Goal: Information Seeking & Learning: Learn about a topic

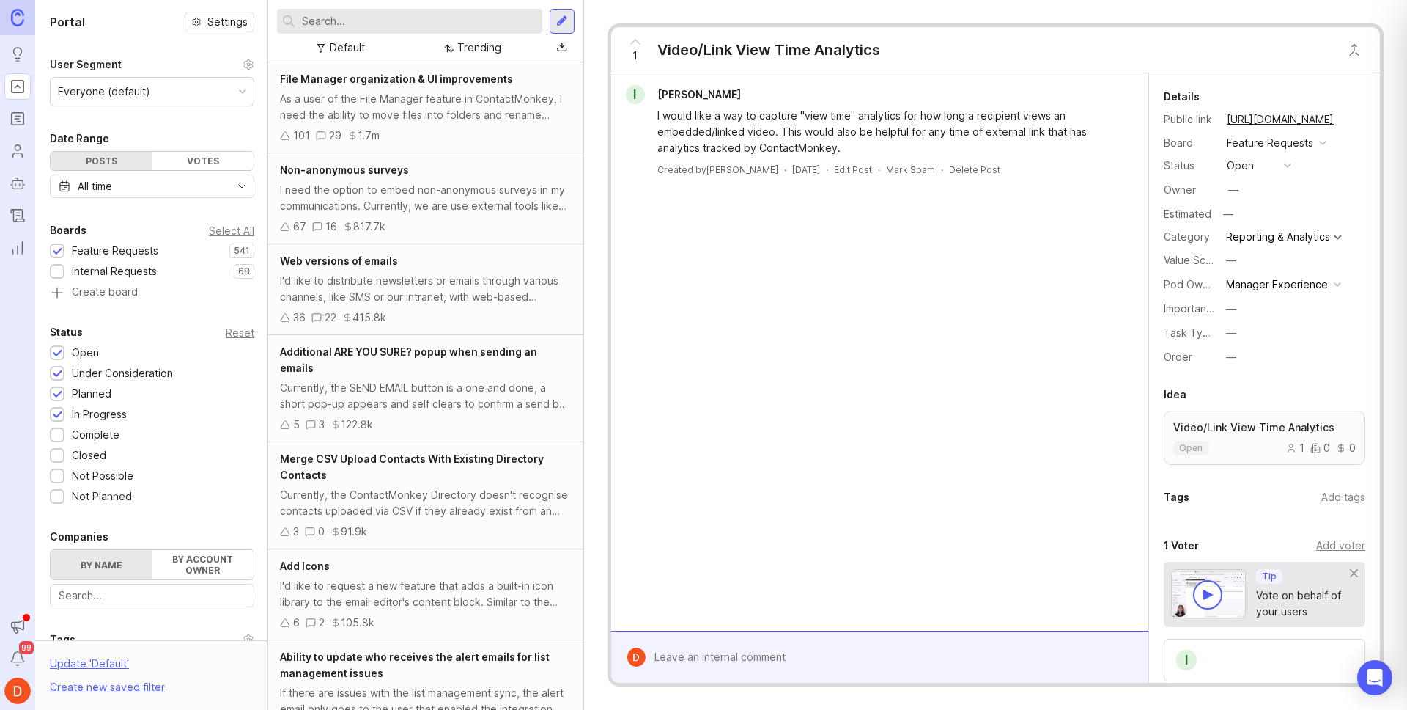
scroll to position [235, 0]
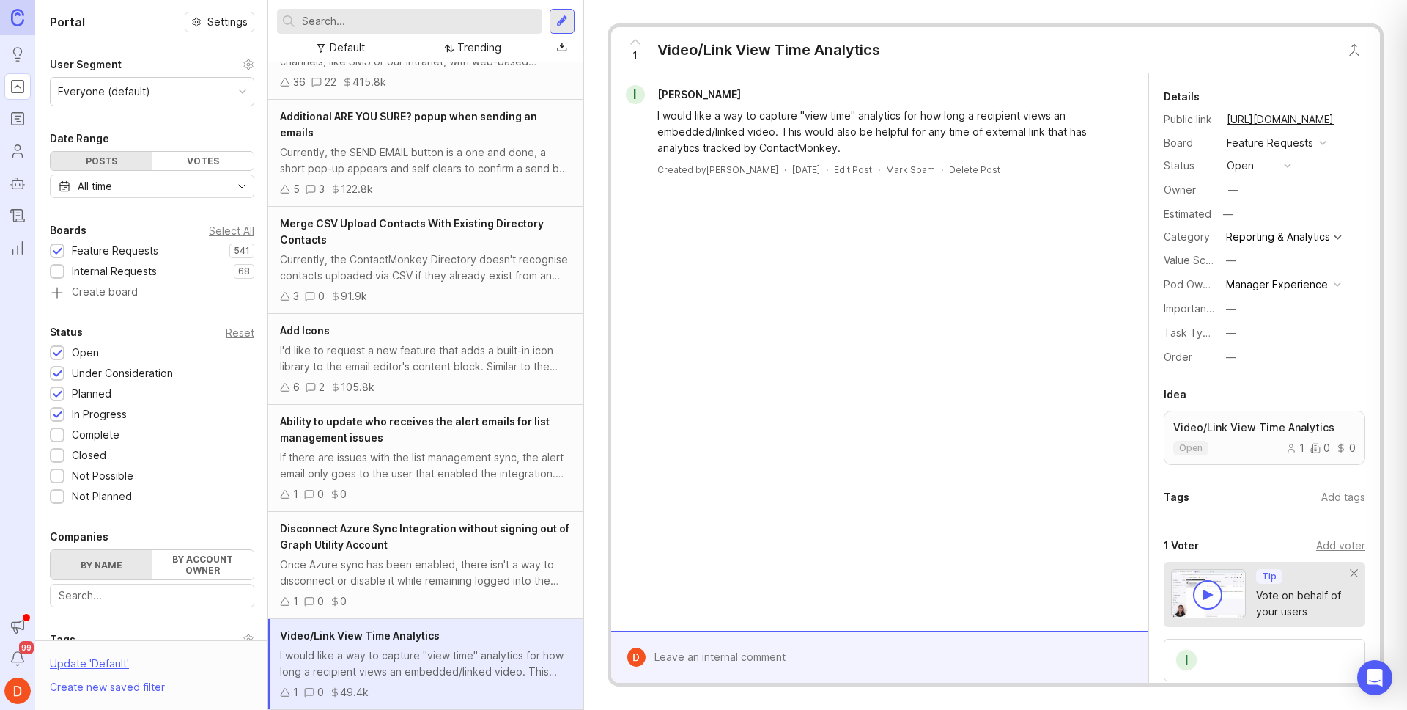
click at [345, 20] on input "text" at bounding box center [419, 21] width 235 height 16
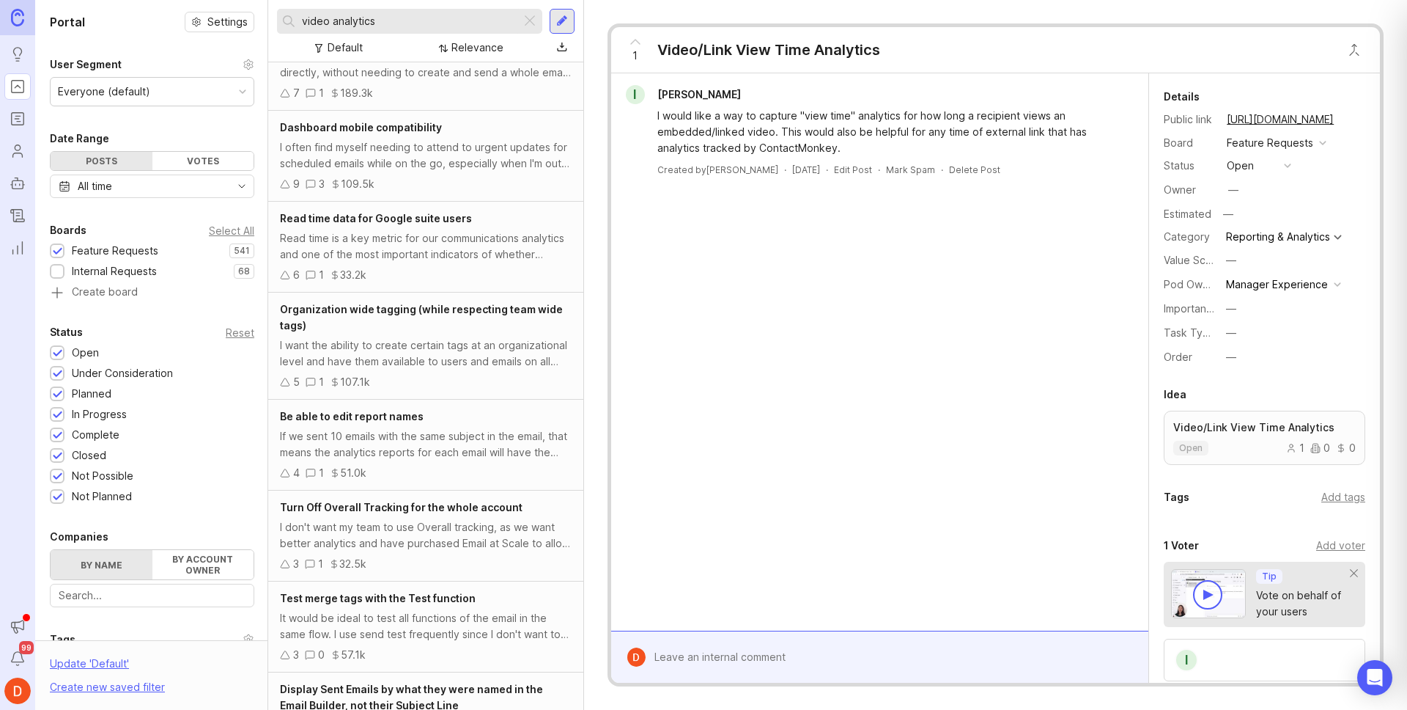
scroll to position [2080, 0]
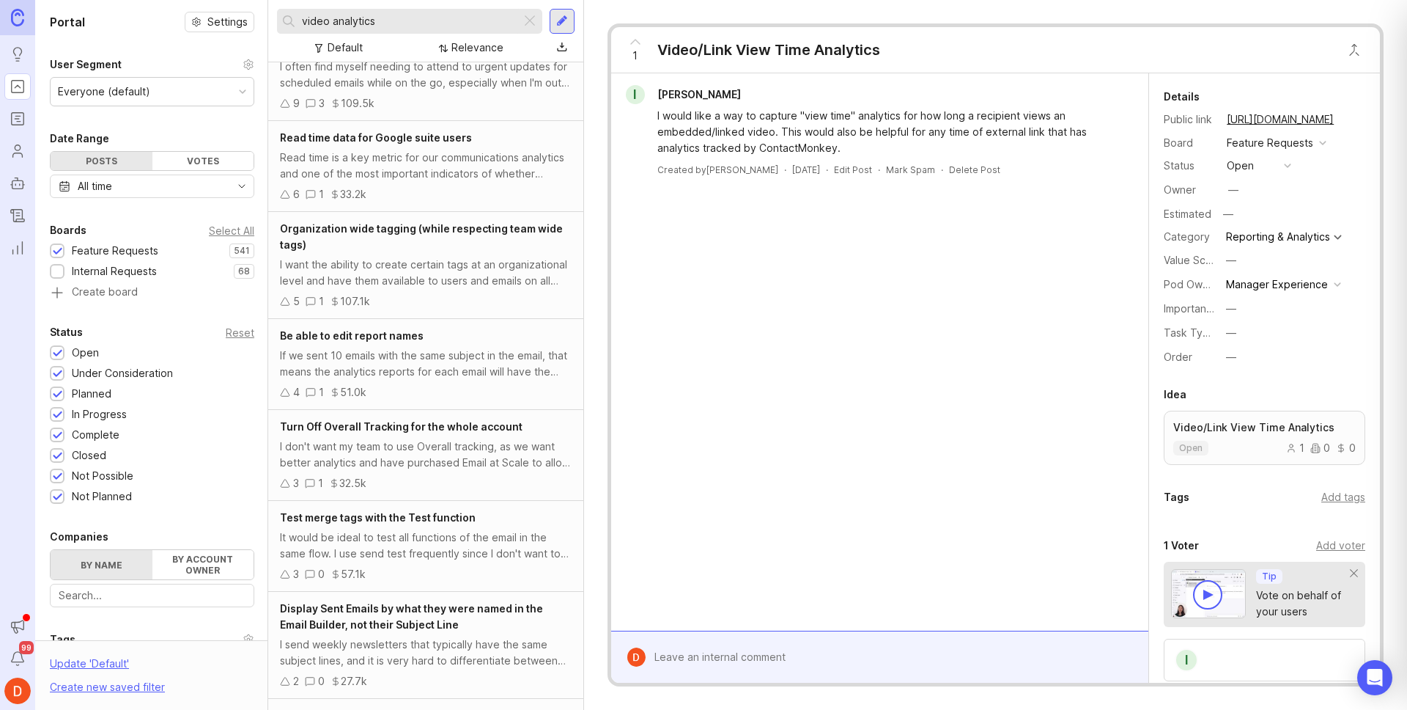
type input "video analytics"
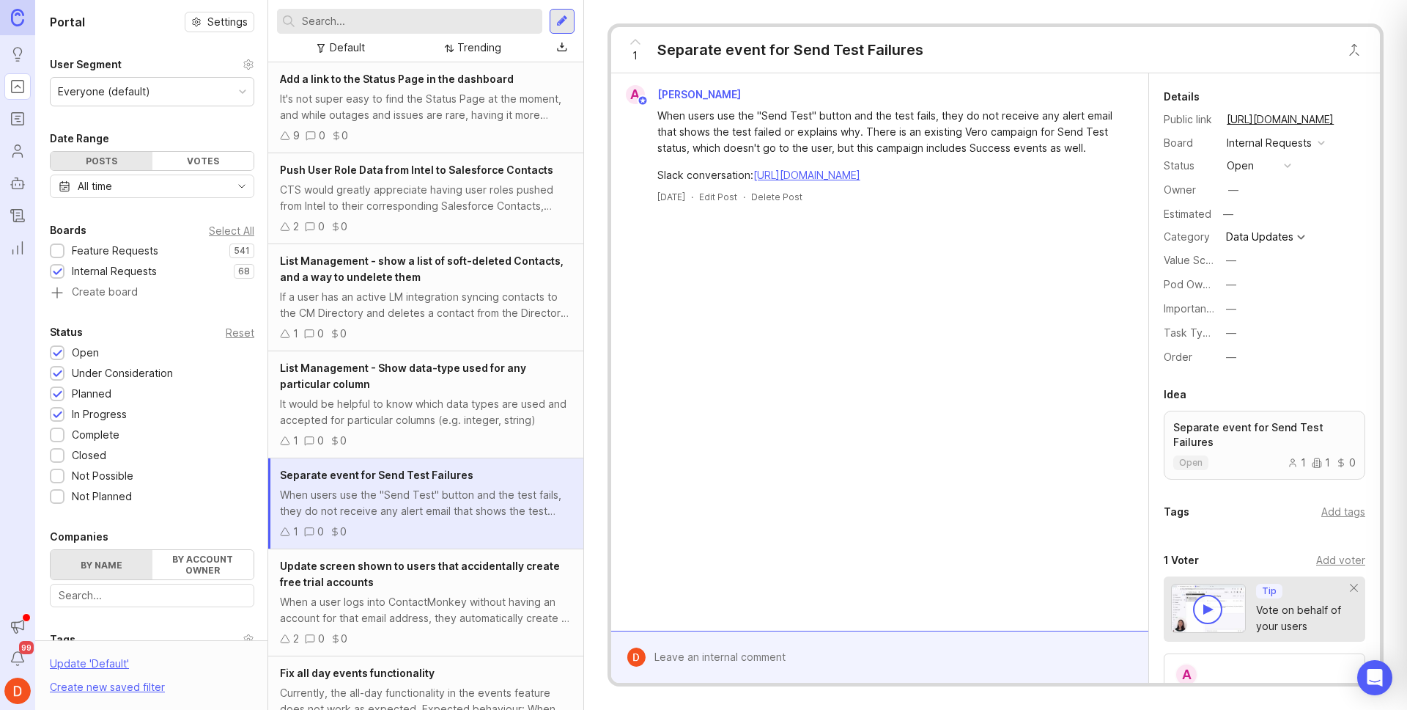
drag, startPoint x: 696, startPoint y: 117, endPoint x: 1097, endPoint y: 194, distance: 407.7
click at [1097, 183] on div "When users use the "Send Test" button and the test fails, they do not receive a…" at bounding box center [889, 146] width 462 height 76
click at [1054, 139] on div "When users use the "Send Test" button and the test fails, they do not receive a…" at bounding box center [889, 132] width 462 height 48
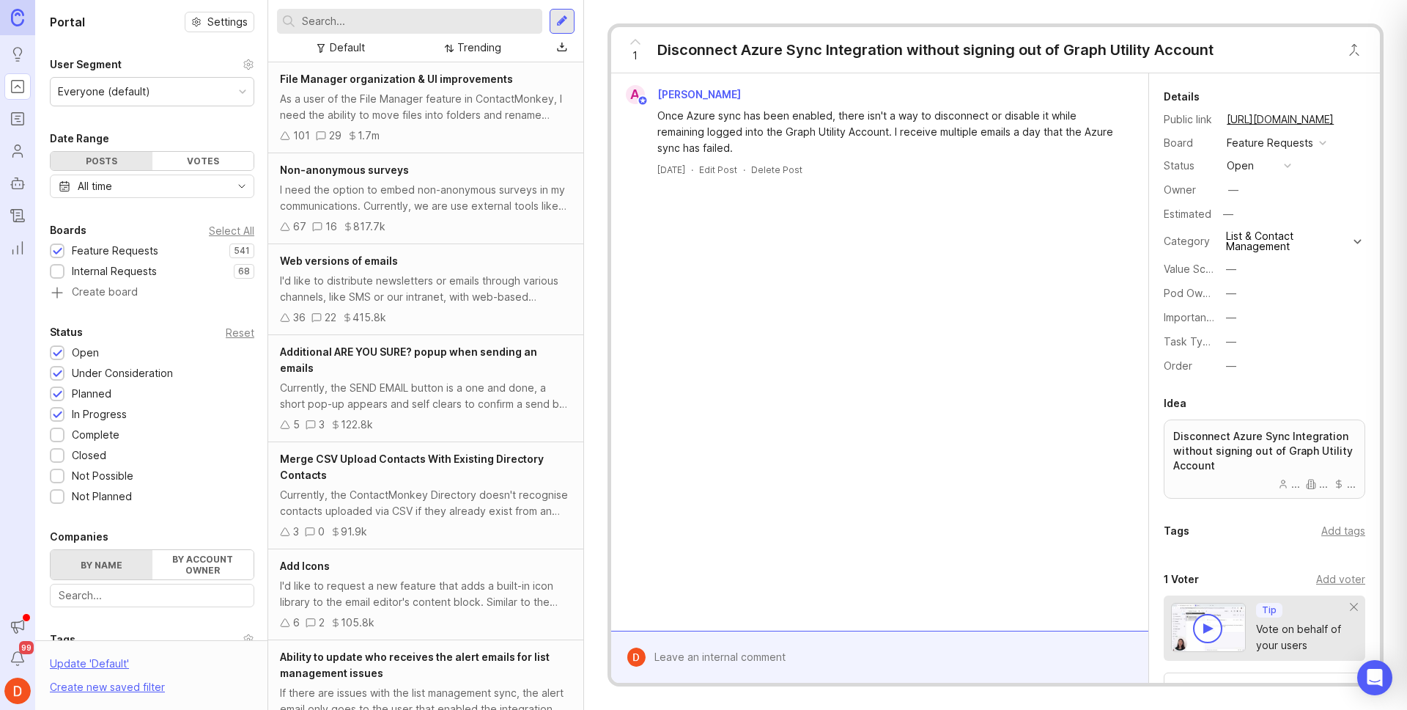
scroll to position [144, 0]
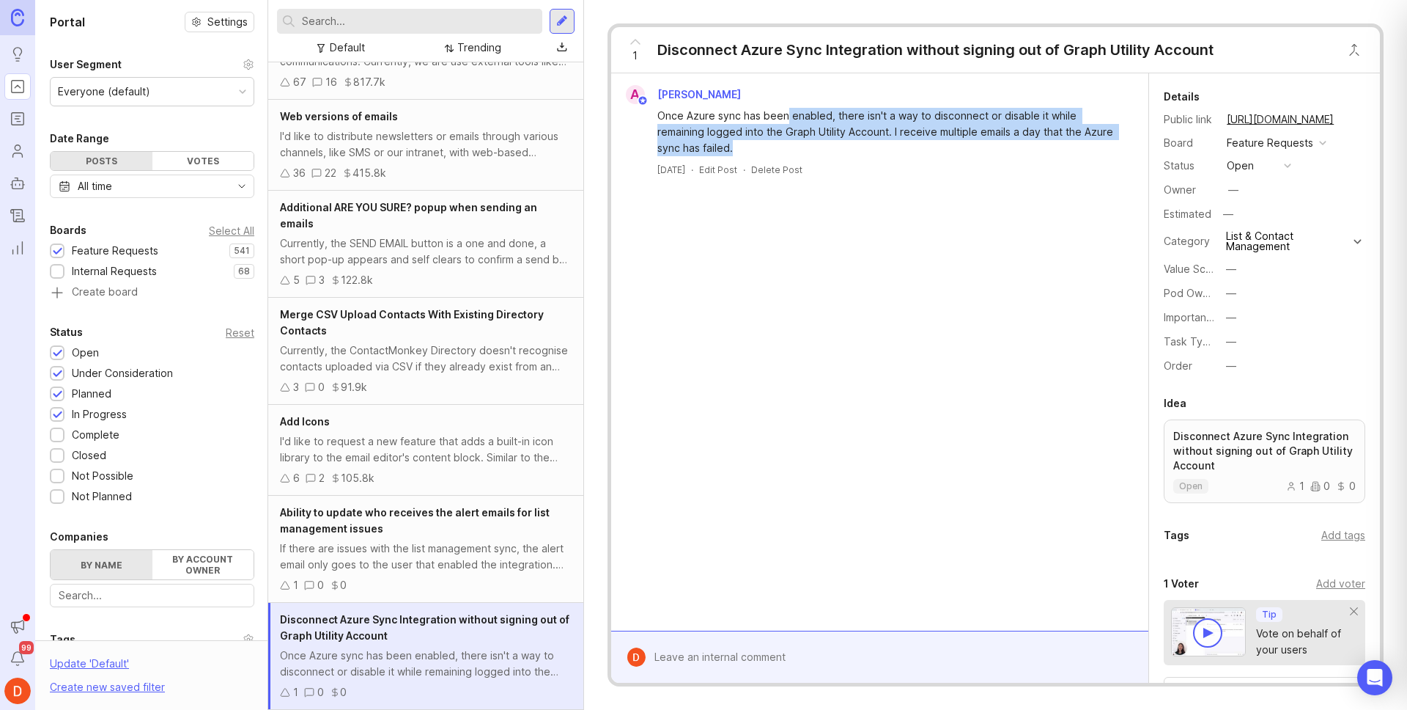
drag, startPoint x: 786, startPoint y: 115, endPoint x: 1108, endPoint y: 144, distance: 323.8
click at [1108, 144] on div "Once Azure sync has been enabled, there isn't a way to disconnect or disable it…" at bounding box center [889, 132] width 462 height 48
click at [923, 147] on div "Once Azure sync has been enabled, there isn't a way to disconnect or disable it…" at bounding box center [889, 132] width 462 height 48
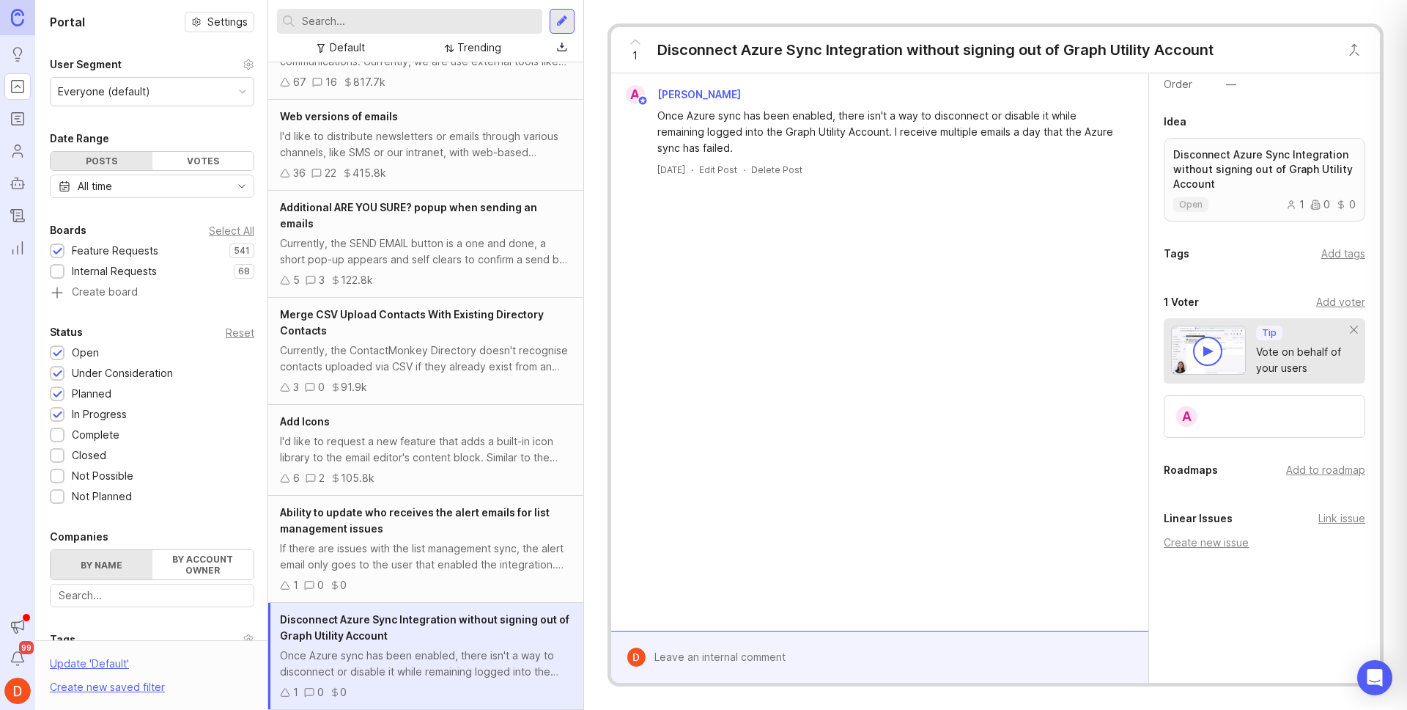
scroll to position [0, 0]
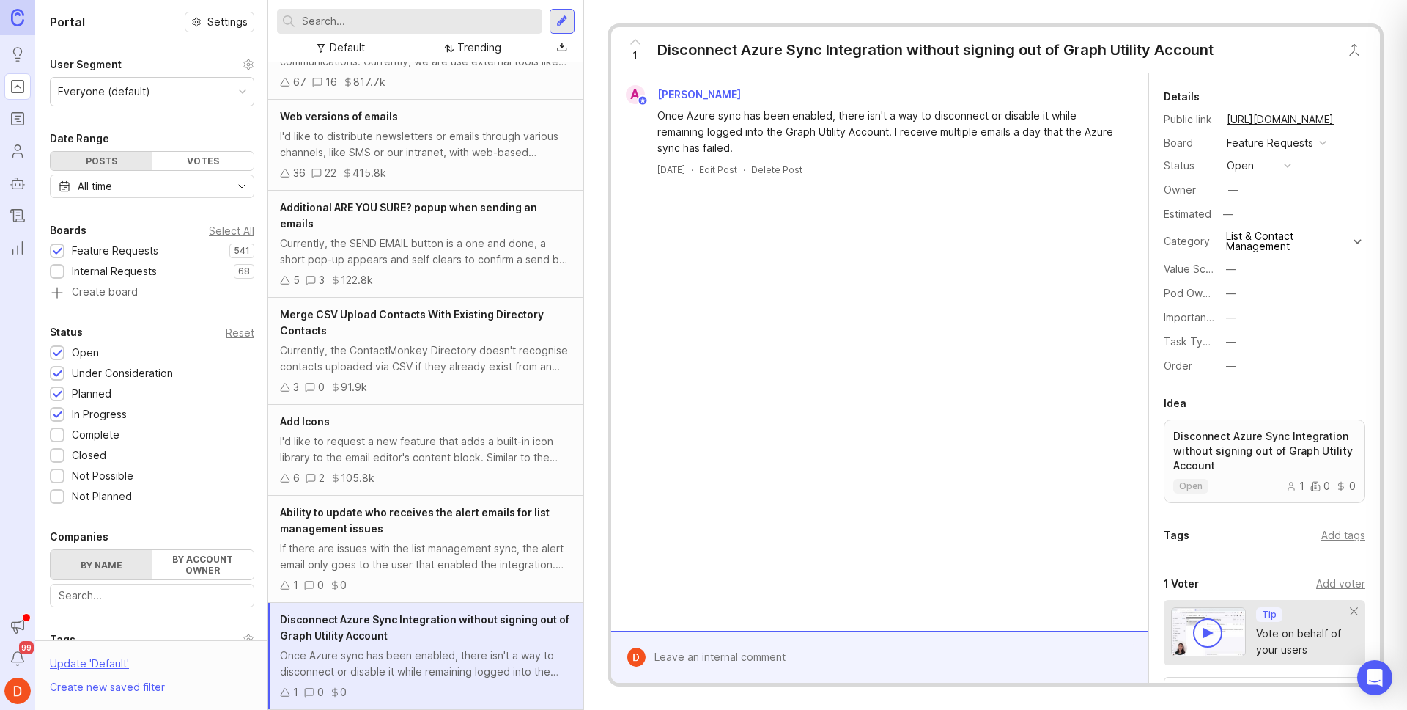
click at [1248, 294] on button "—" at bounding box center [1258, 293] width 73 height 19
click at [1278, 375] on Experience "Manager Experience" at bounding box center [1258, 373] width 73 height 27
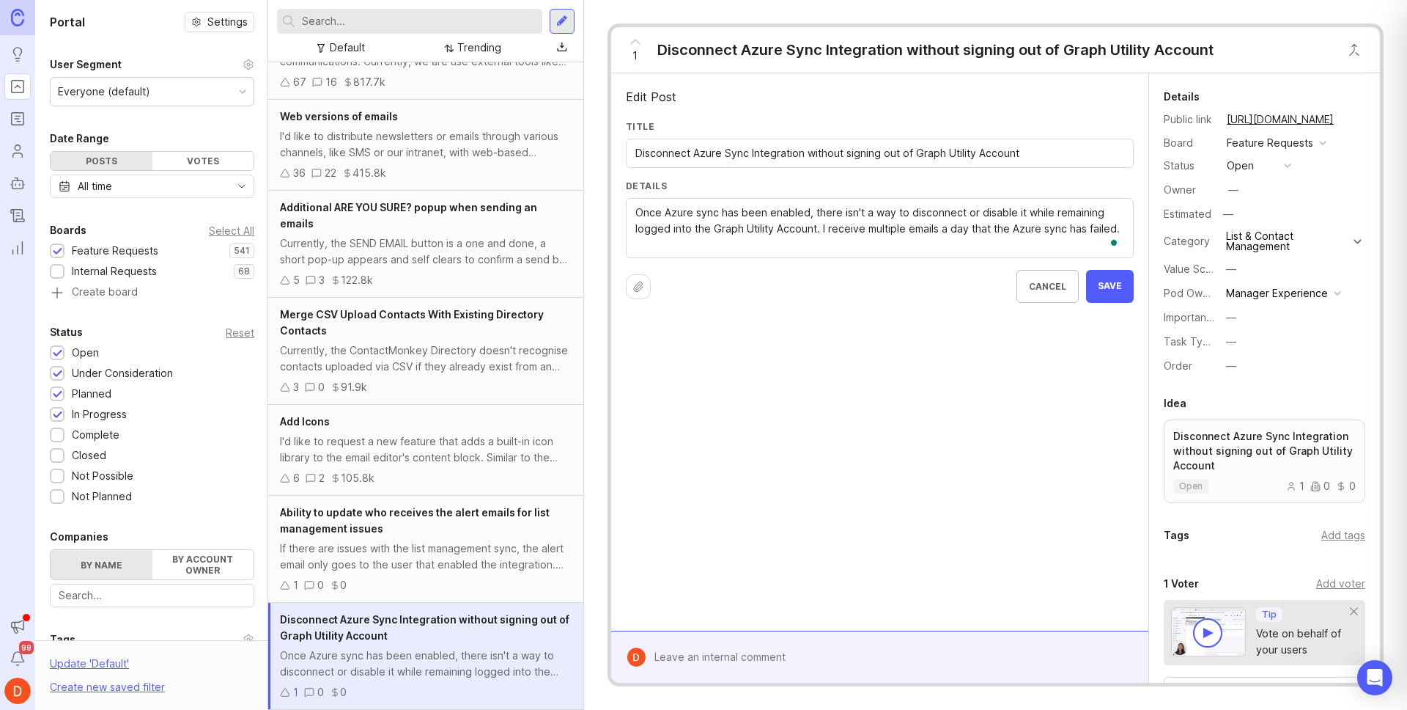
drag, startPoint x: 820, startPoint y: 229, endPoint x: 1135, endPoint y: 224, distance: 314.5
type textarea "Once Azure sync has been enabled, there isn't a way to disconnect or disable it…"
click at [1117, 286] on span "Save" at bounding box center [1110, 286] width 24 height 12
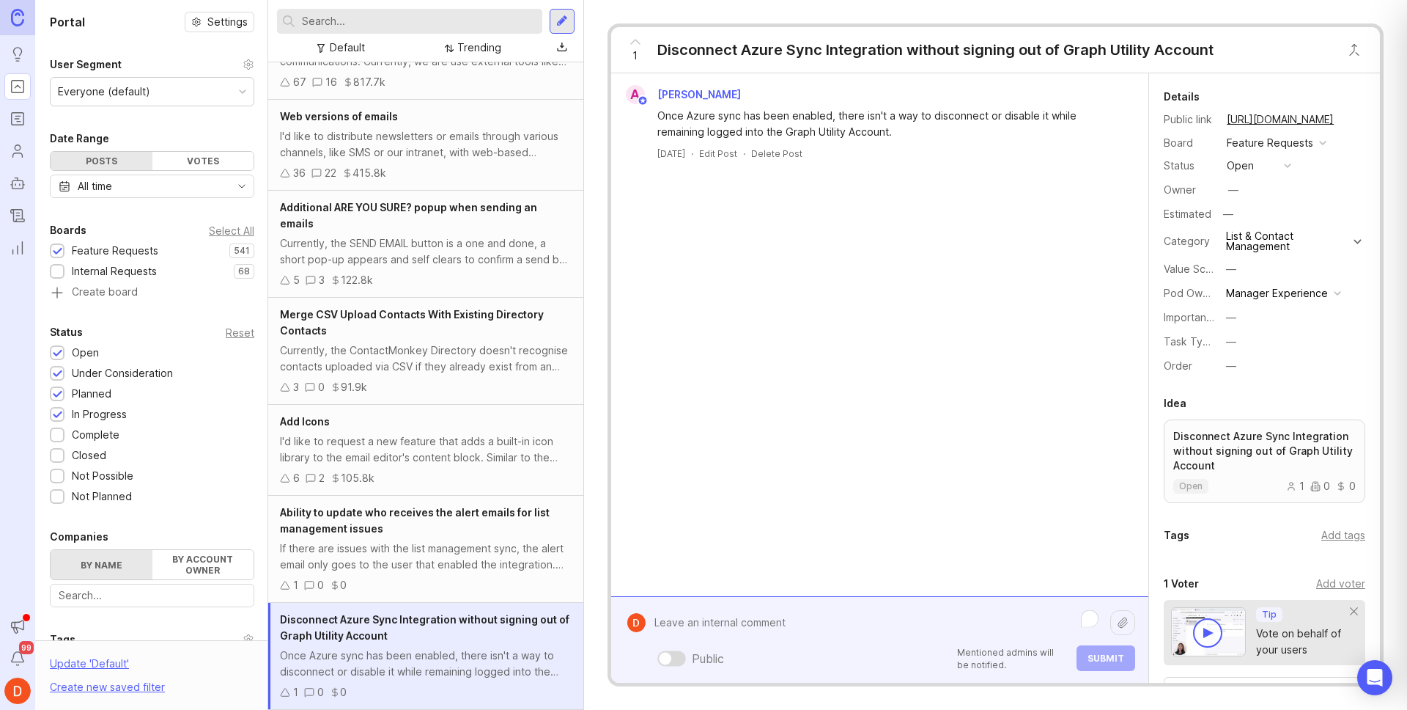
click at [820, 665] on div "Public Mentioned admins will be notified. Submit" at bounding box center [891, 639] width 490 height 62
paste textarea "I receive multiple emails a day that the Azure sync has failed."
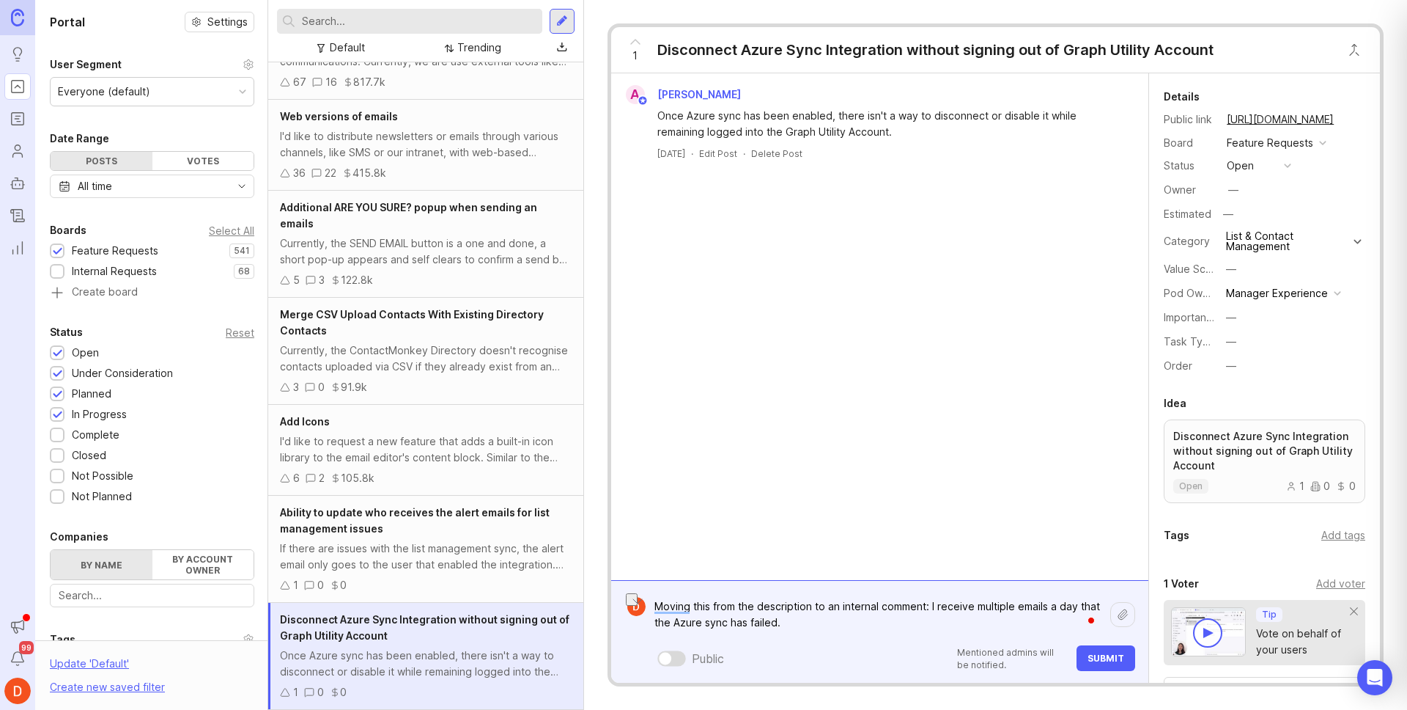
drag, startPoint x: 931, startPoint y: 605, endPoint x: 973, endPoint y: 606, distance: 41.8
click at [973, 606] on textarea "Moving this from the description to an internal comment: I receive multiple ema…" at bounding box center [878, 614] width 465 height 44
type textarea "Moving this from the description to an internal comment: Support receives multi…"
click at [1098, 658] on span "Submit" at bounding box center [1106, 657] width 37 height 11
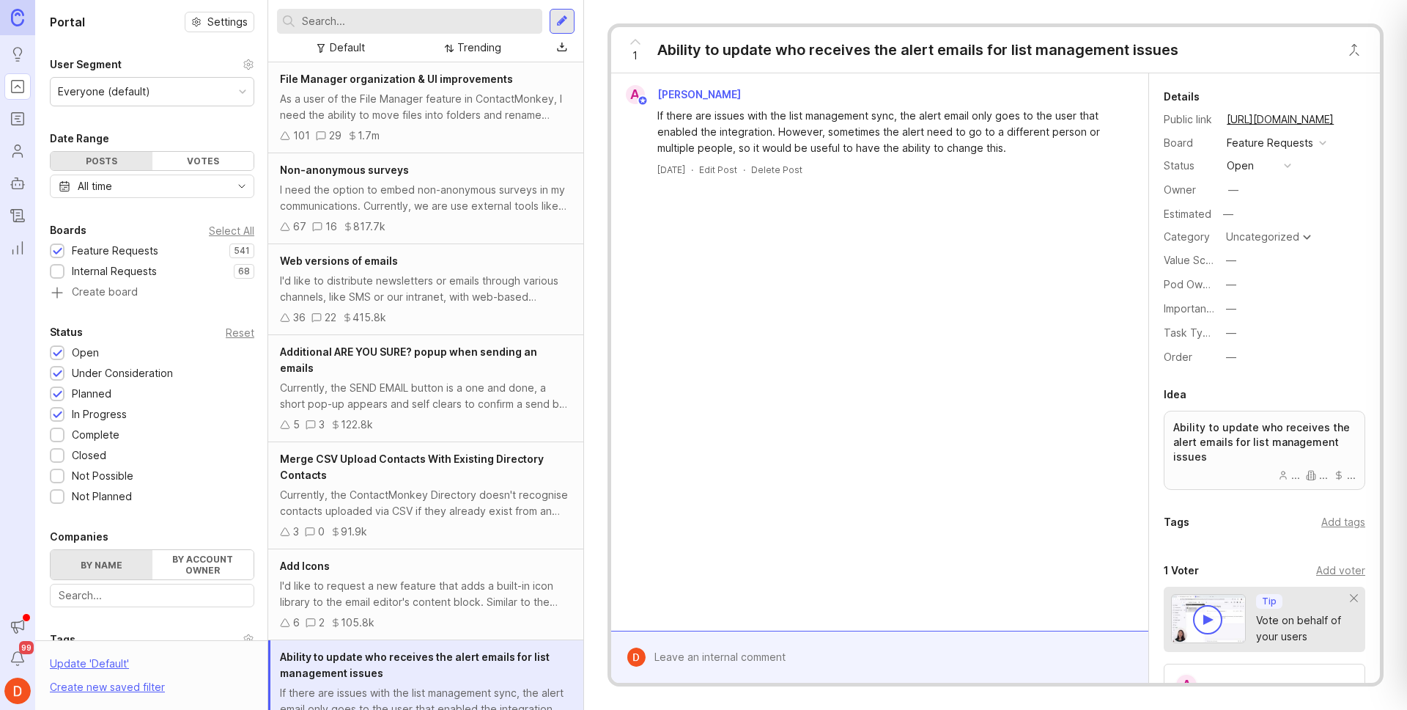
scroll to position [37, 0]
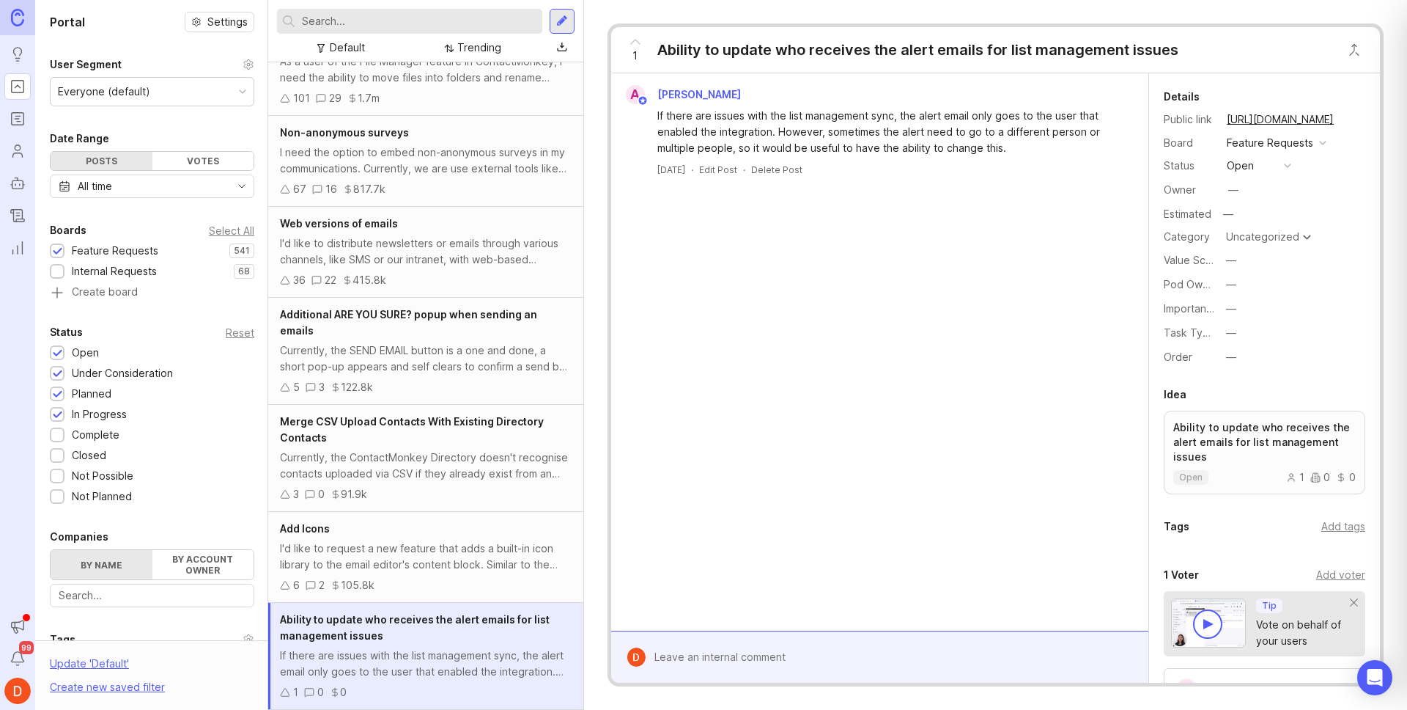
click at [1285, 238] on div "Uncategorized" at bounding box center [1262, 237] width 73 height 10
type input "list"
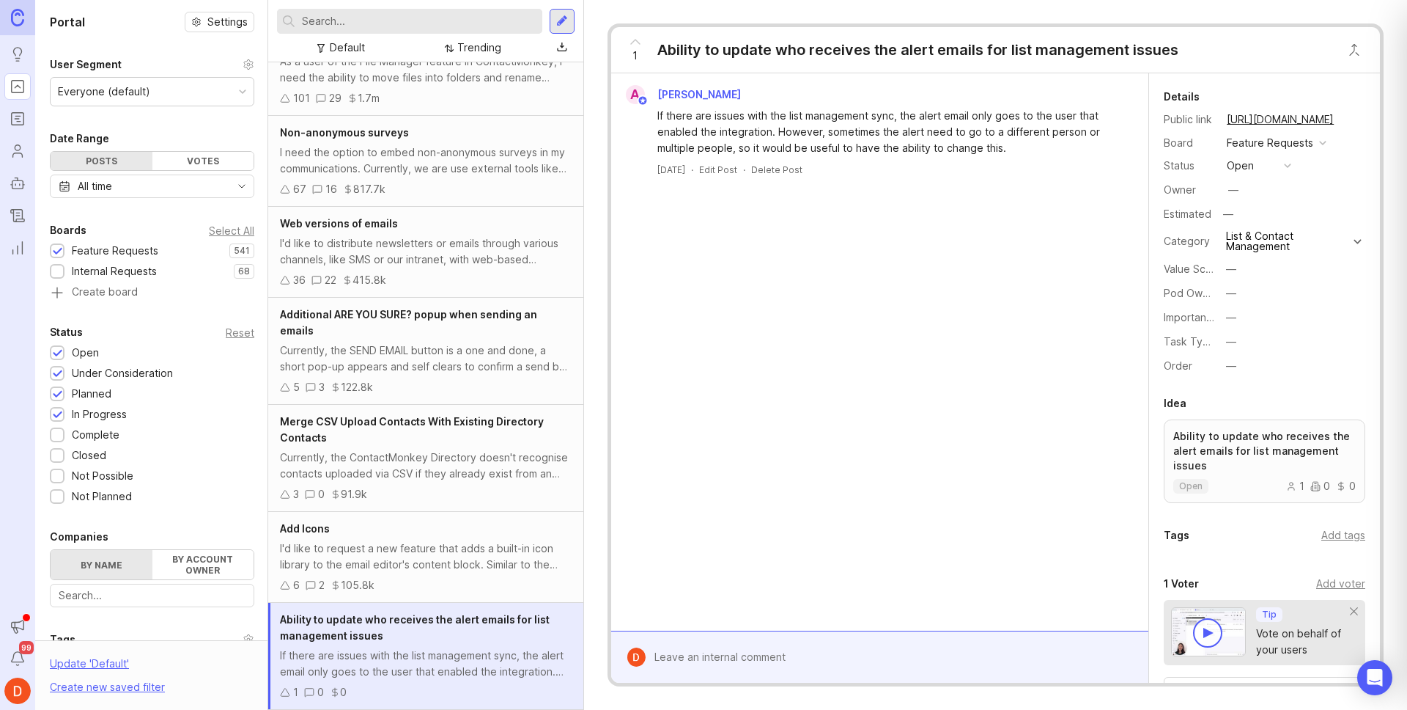
click at [1242, 292] on button "—" at bounding box center [1258, 293] width 73 height 19
click at [1264, 378] on Experience "Manager Experience" at bounding box center [1258, 373] width 73 height 27
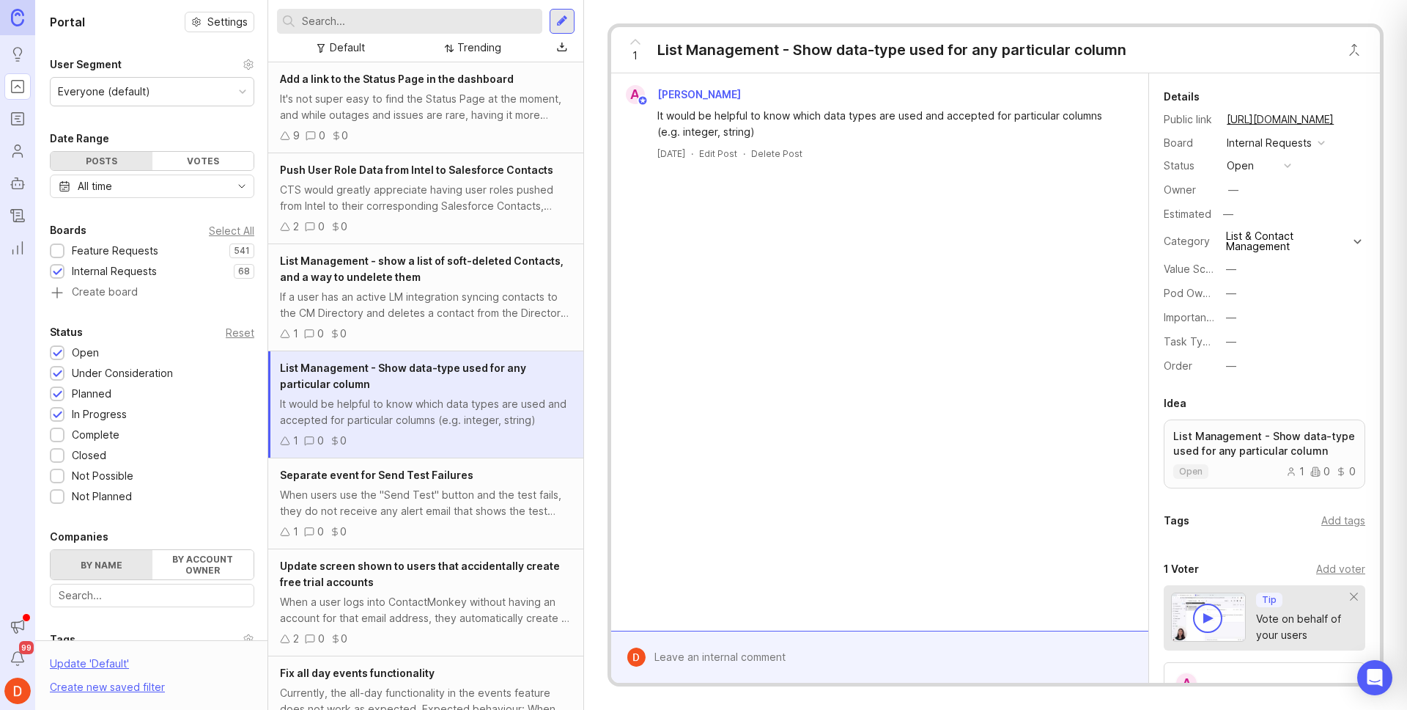
click at [1240, 291] on button "—" at bounding box center [1258, 293] width 73 height 19
click at [1274, 368] on Experience "Manager Experience" at bounding box center [1258, 373] width 73 height 27
click at [388, 20] on input "text" at bounding box center [419, 21] width 235 height 16
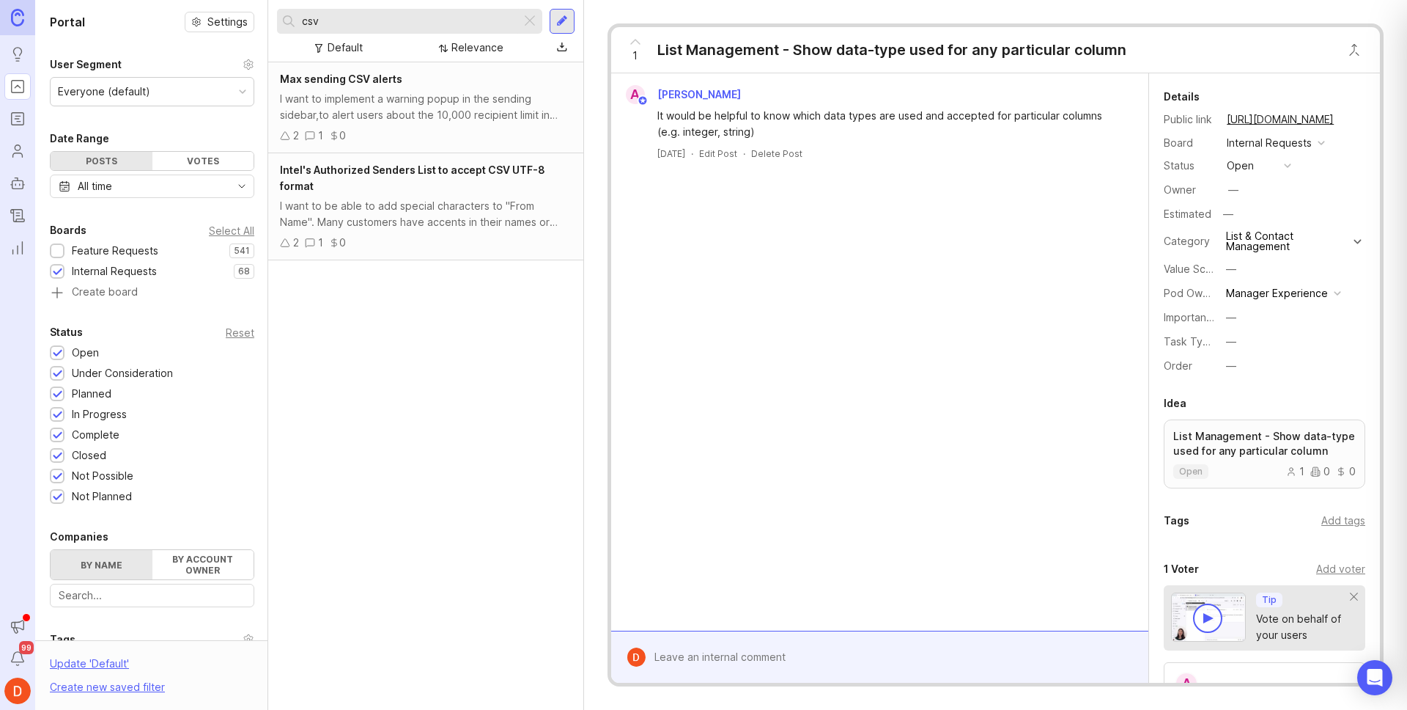
click at [365, 22] on input "csv" at bounding box center [408, 21] width 213 height 16
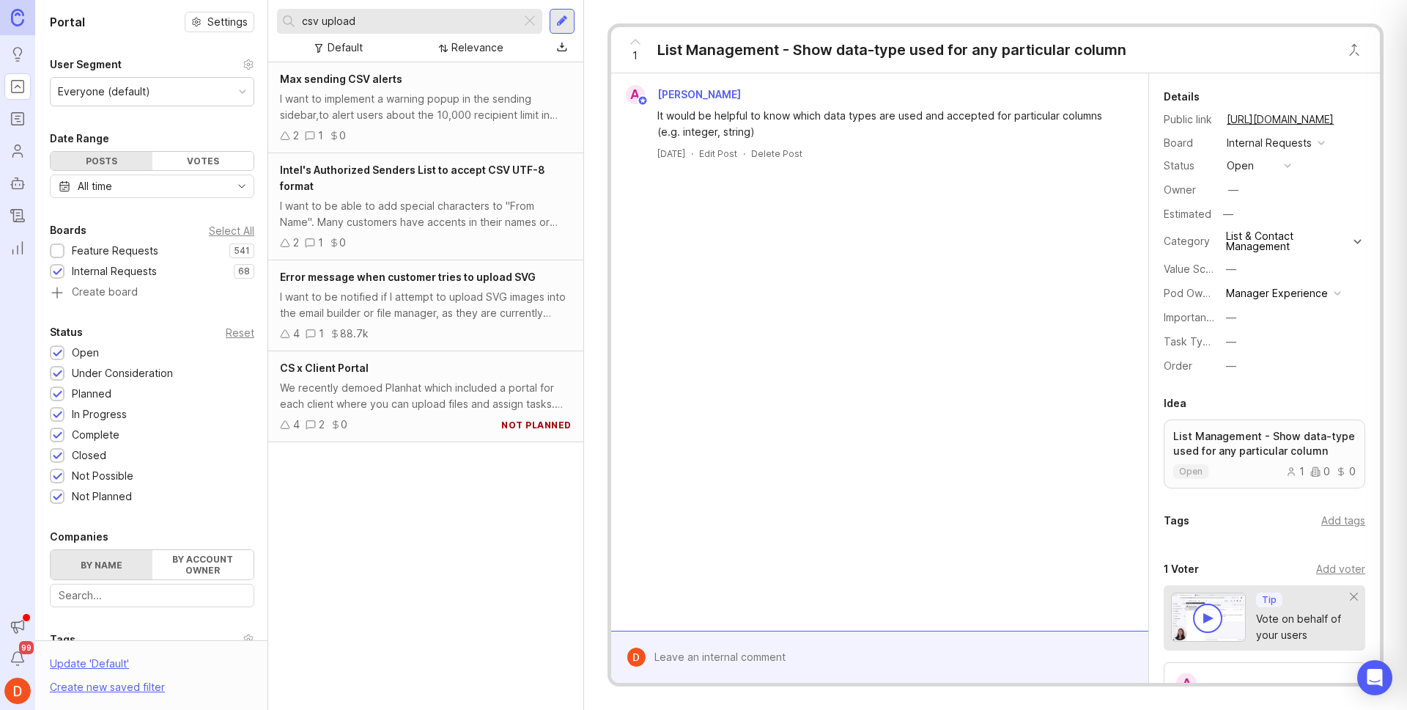
click at [310, 21] on input "csv upload" at bounding box center [408, 21] width 213 height 16
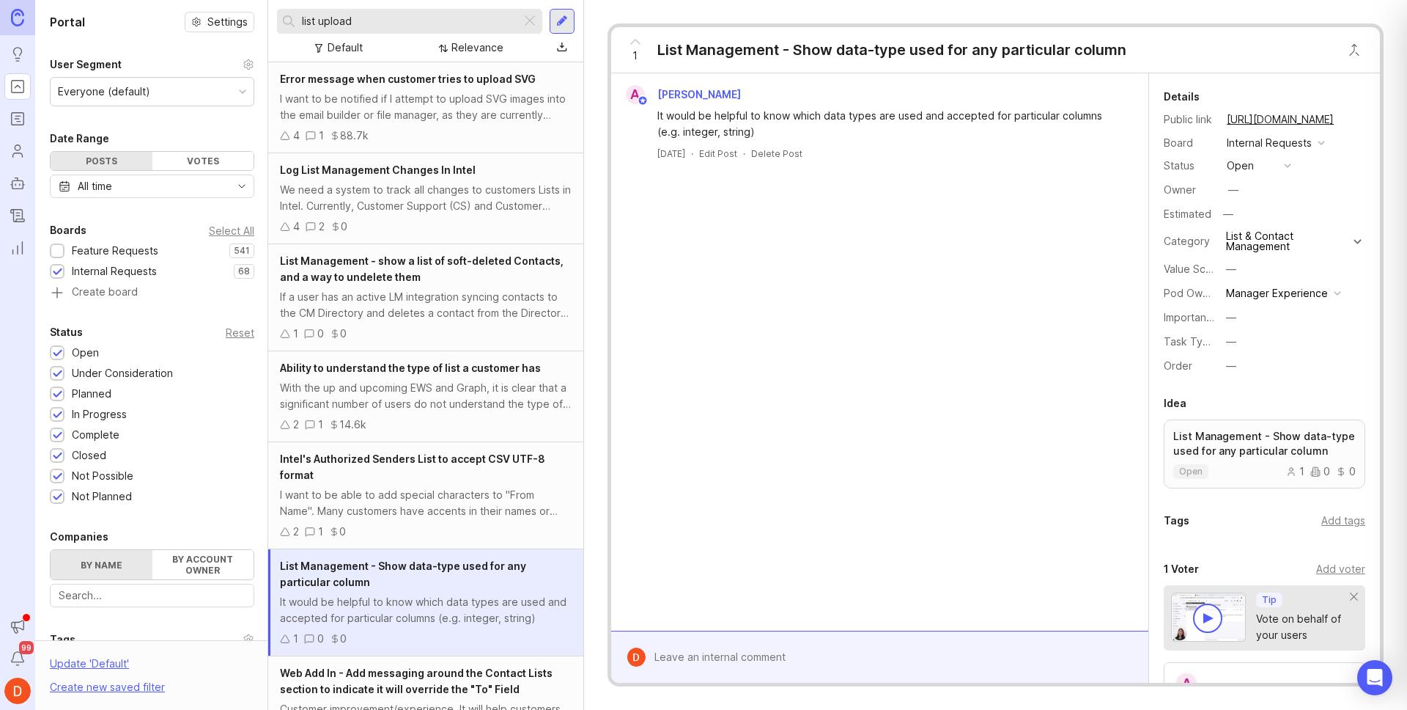
click at [382, 24] on input "list upload" at bounding box center [408, 21] width 213 height 16
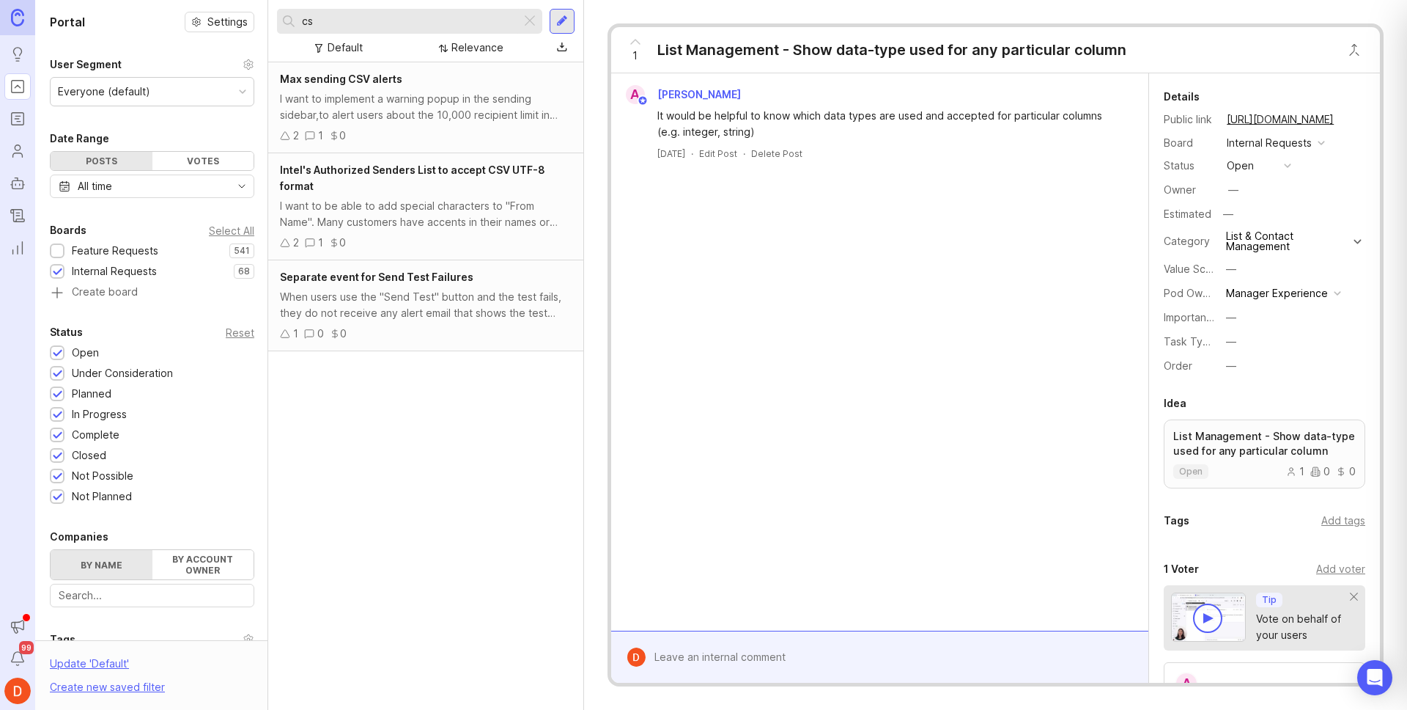
type input "c"
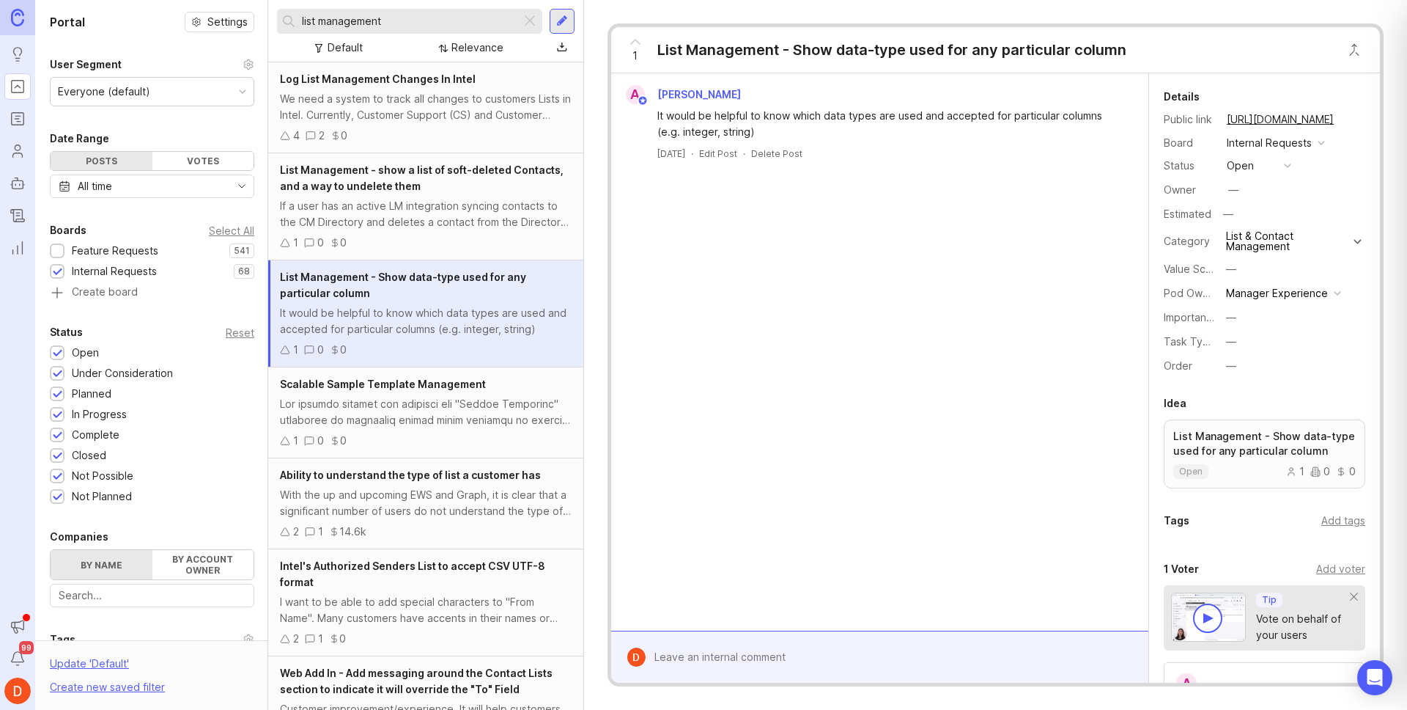
type input "list management"
